Goal: Task Accomplishment & Management: Use online tool/utility

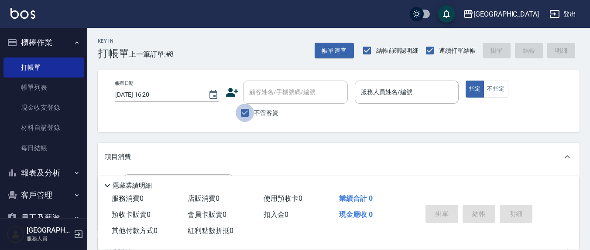
click at [246, 113] on input "不留客資" at bounding box center [245, 113] width 18 height 18
checkbox input "false"
click at [253, 97] on input "顧客姓名/手機號碼/編號" at bounding box center [289, 92] width 84 height 15
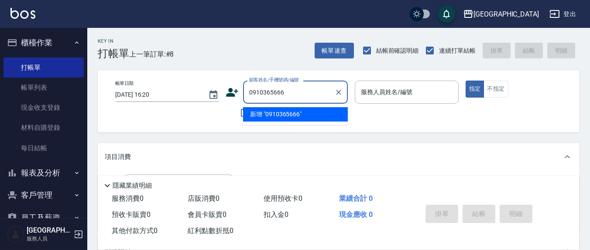
click at [290, 118] on li "新增 "0910365666"" at bounding box center [295, 114] width 105 height 14
type input "0910365666"
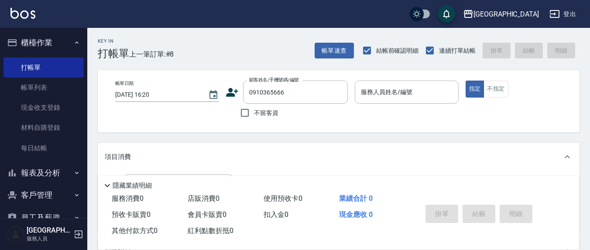
click at [233, 92] on icon at bounding box center [231, 92] width 13 height 13
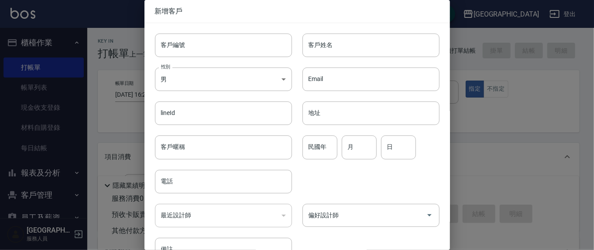
type input "0910365666"
click at [347, 38] on input "客戶姓名" at bounding box center [370, 46] width 137 height 24
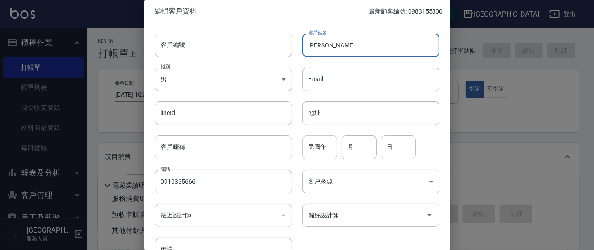
type input "[PERSON_NAME]"
click at [324, 145] on div "民國年 民國年" at bounding box center [319, 148] width 35 height 24
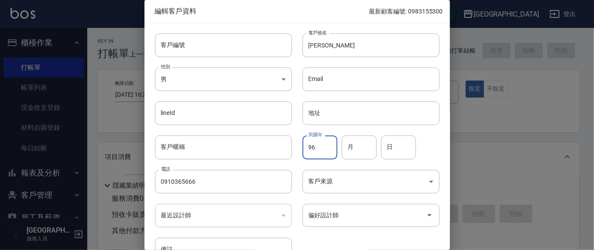
type input "96"
type input "4"
type input "21"
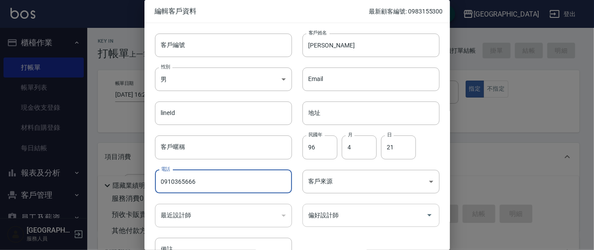
click at [358, 218] on input "偏好設計師" at bounding box center [364, 215] width 116 height 15
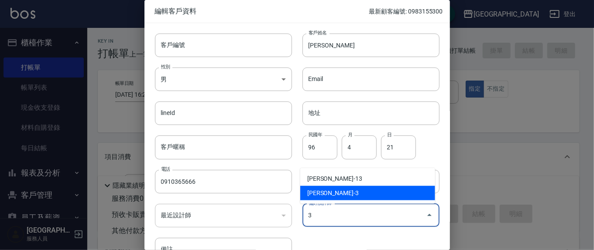
click at [336, 195] on li "[PERSON_NAME]-3" at bounding box center [367, 193] width 135 height 14
type input "[PERSON_NAME]"
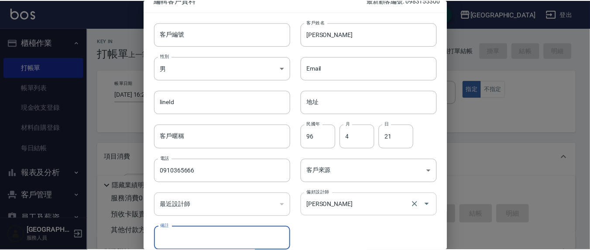
scroll to position [51, 0]
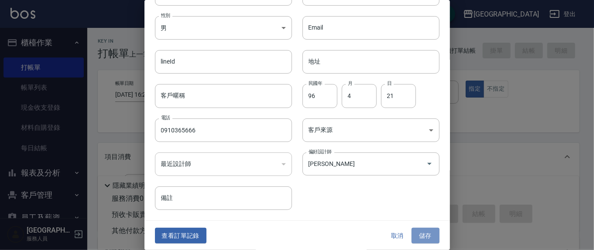
click at [413, 237] on button "儲存" at bounding box center [425, 236] width 28 height 16
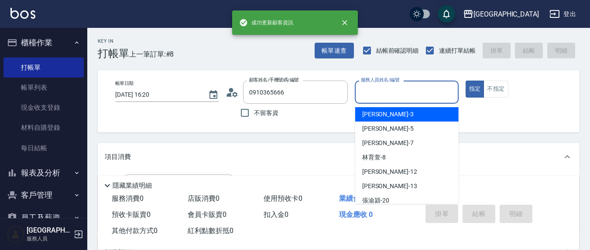
click at [417, 91] on input "服務人員姓名/編號" at bounding box center [407, 92] width 96 height 15
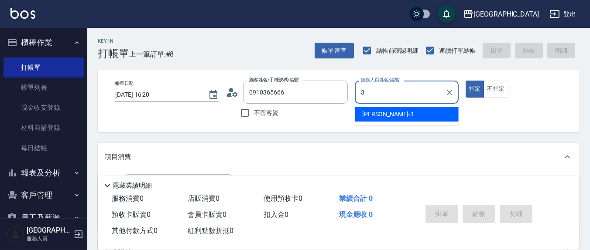
type input "3"
type button "true"
type input "[PERSON_NAME]-3"
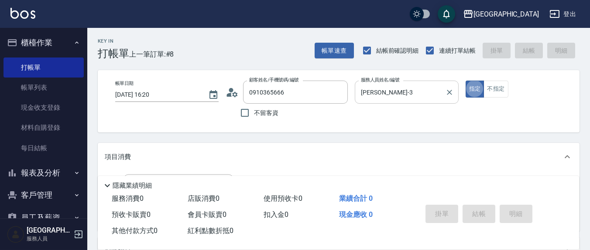
scroll to position [91, 0]
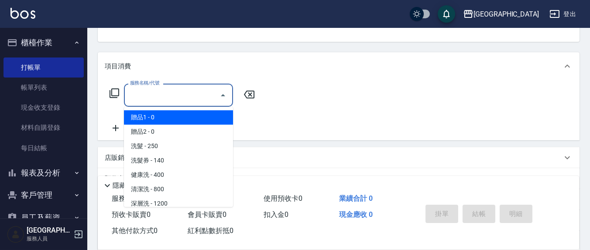
click at [203, 97] on input "服務名稱/代號" at bounding box center [172, 95] width 88 height 15
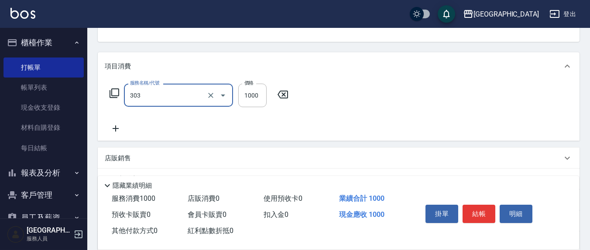
type input "憑券離子燙.冷燙600-1198(303)"
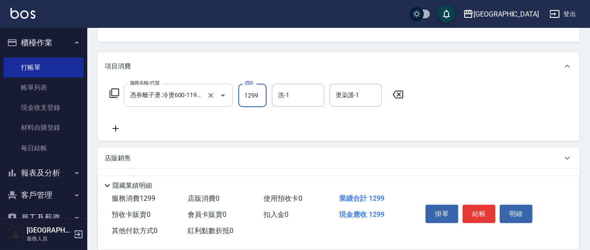
type input "1299"
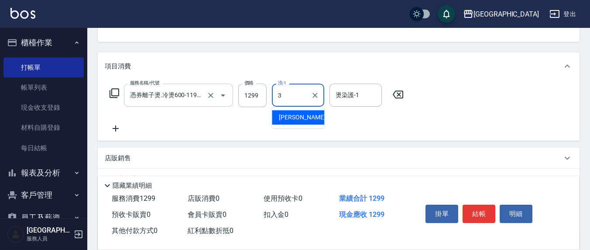
type input "[PERSON_NAME]-3"
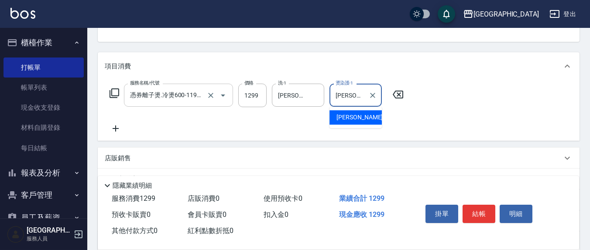
type input "[PERSON_NAME]-3"
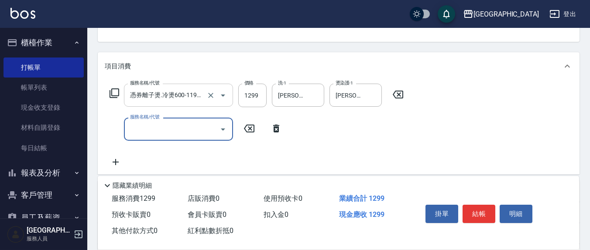
scroll to position [0, 0]
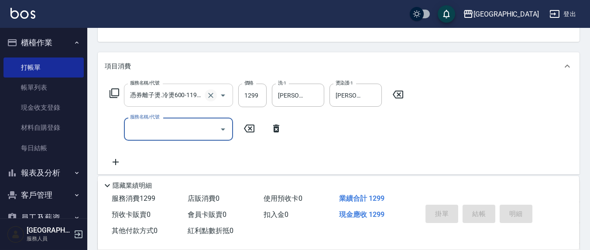
type input "[DATE] 17:22"
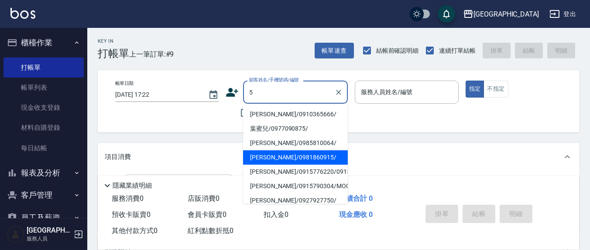
type input "5"
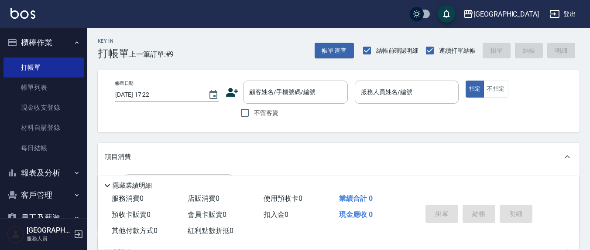
click at [198, 147] on div "項目消費" at bounding box center [339, 157] width 482 height 28
drag, startPoint x: 243, startPoint y: 113, endPoint x: 348, endPoint y: 113, distance: 105.6
click at [243, 113] on input "不留客資" at bounding box center [245, 113] width 18 height 18
checkbox input "true"
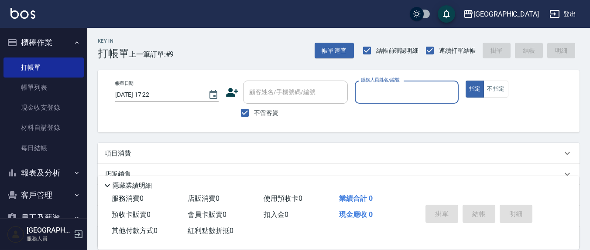
click at [386, 89] on input "服務人員姓名/編號" at bounding box center [407, 92] width 96 height 15
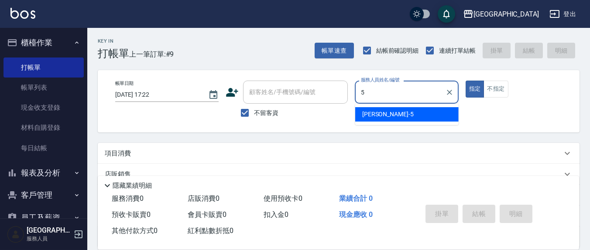
type input "[PERSON_NAME]5"
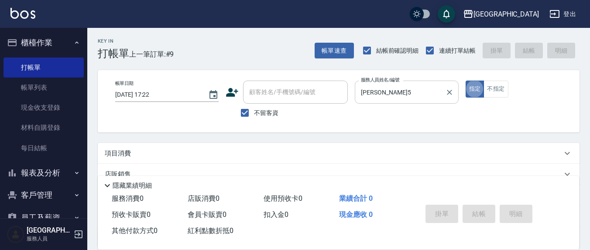
click at [465, 81] on button "指定" at bounding box center [474, 89] width 19 height 17
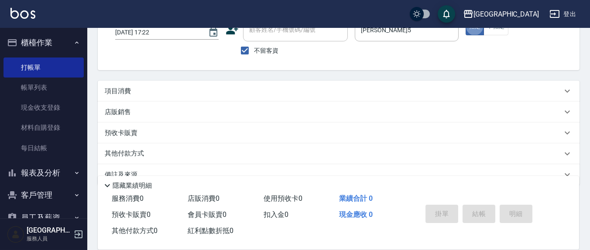
scroll to position [79, 0]
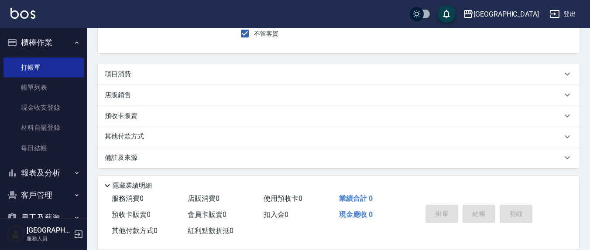
click at [124, 75] on p "項目消費" at bounding box center [118, 74] width 26 height 9
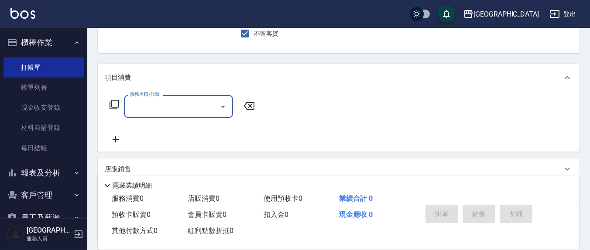
scroll to position [0, 0]
click at [139, 105] on input "服務名稱/代號" at bounding box center [172, 106] width 88 height 15
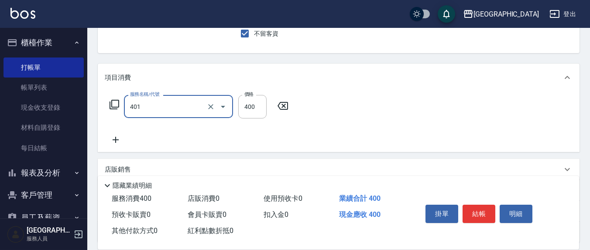
type input "剪髮(401)"
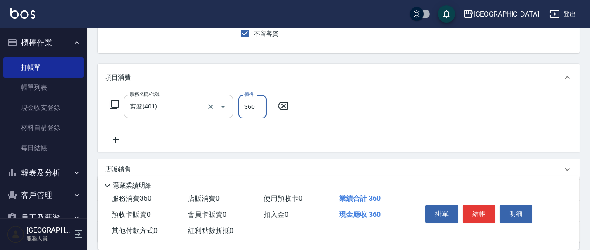
type input "360"
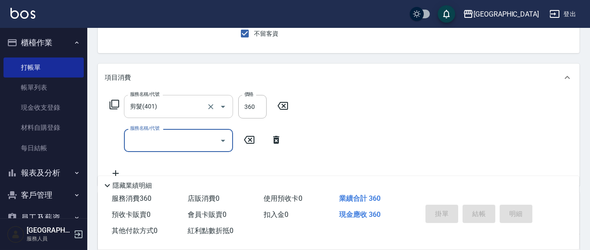
click at [465, 1] on button "指定" at bounding box center [474, 9] width 19 height 17
